Goal: Register for event/course

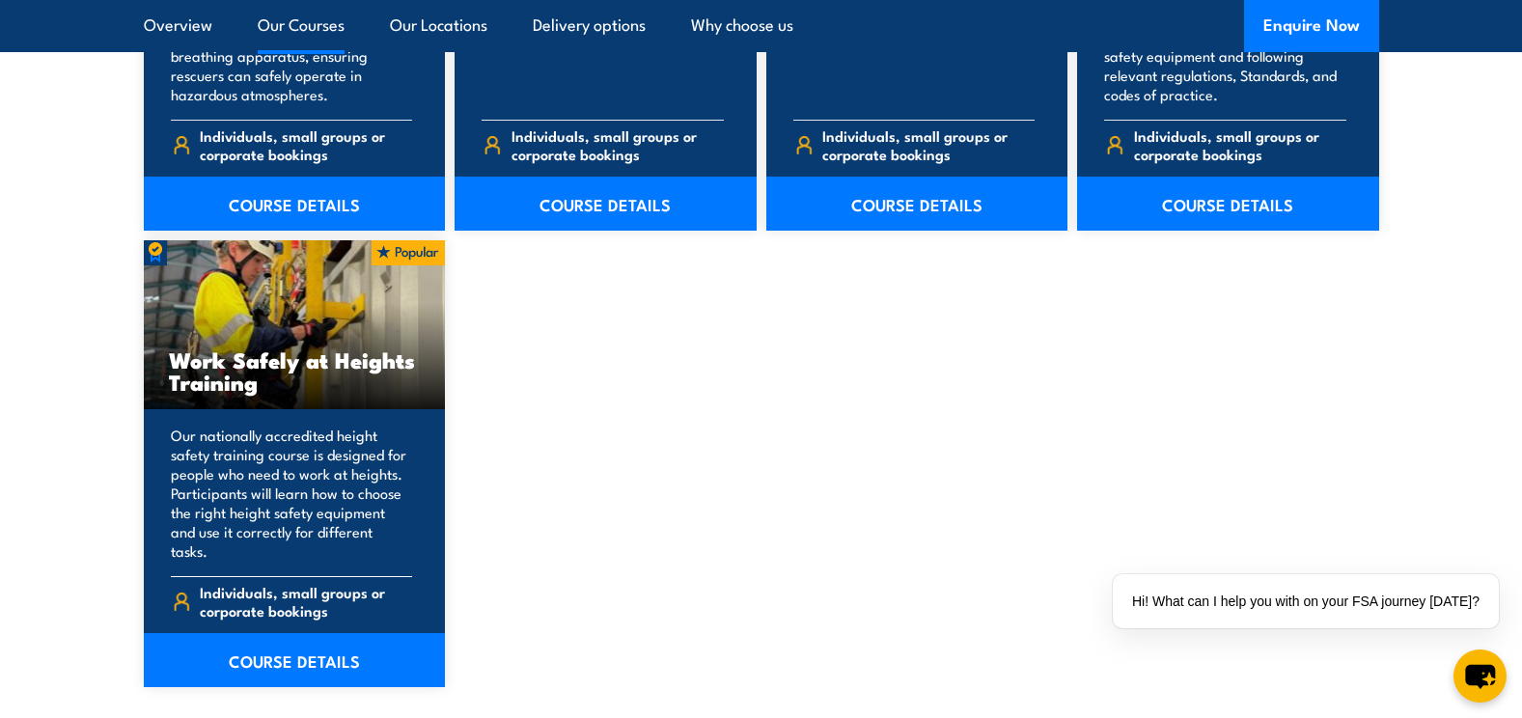
scroll to position [2413, 0]
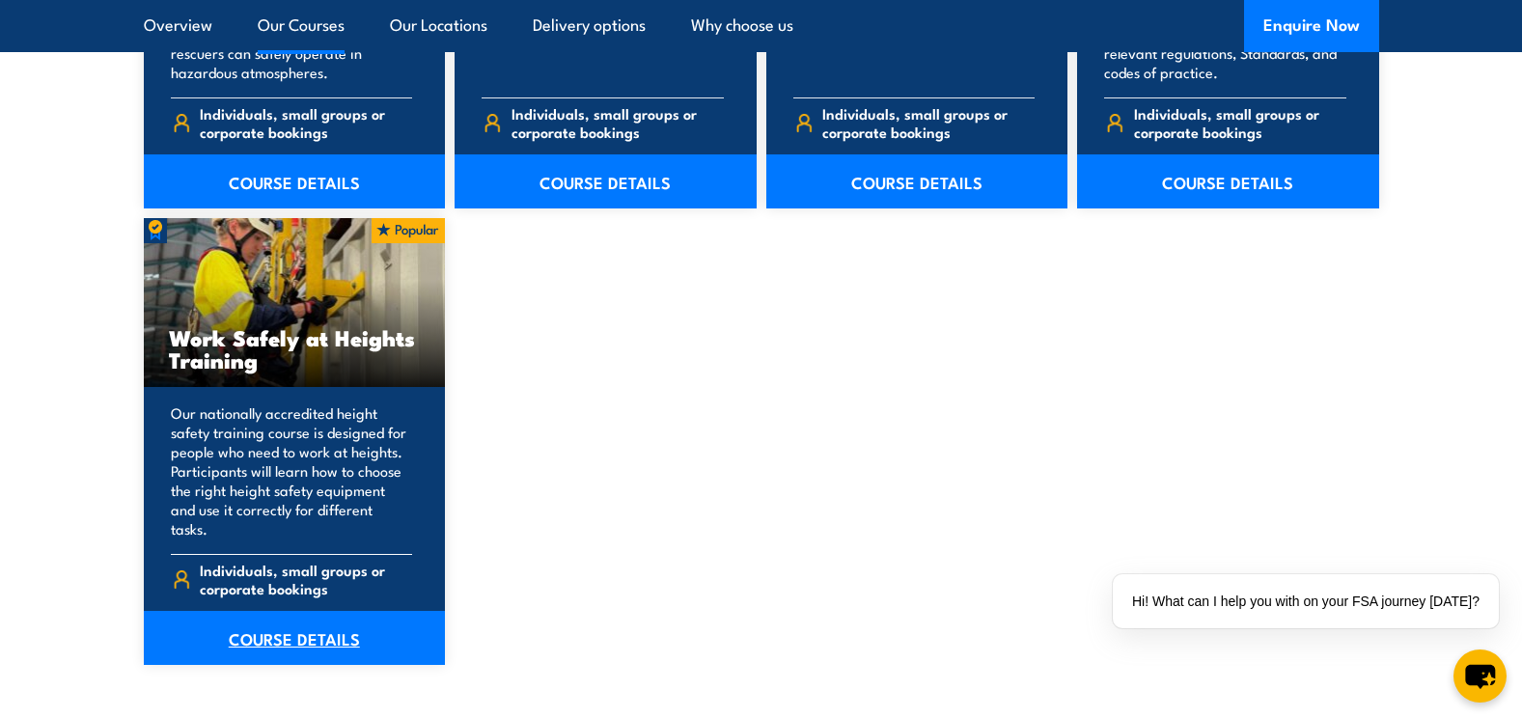
click at [334, 617] on link "COURSE DETAILS" at bounding box center [295, 638] width 302 height 54
